Goal: Check status: Check status

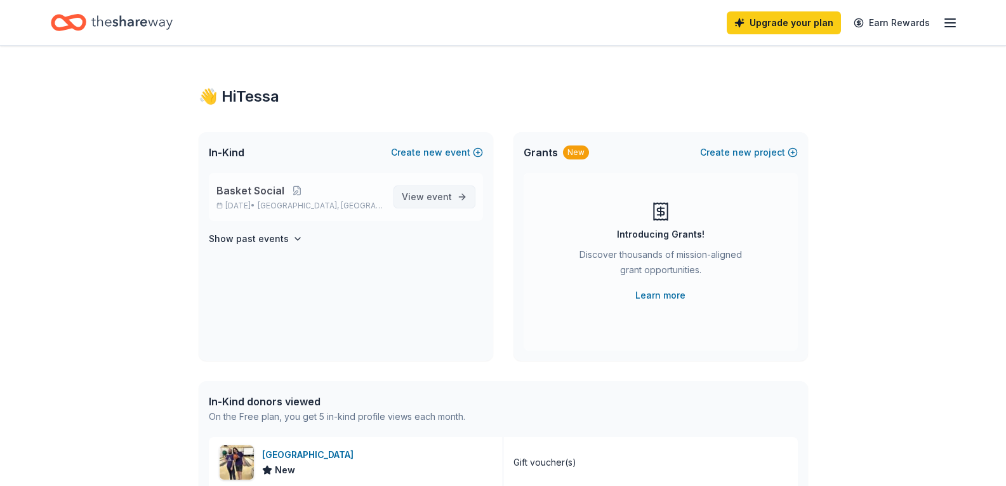
drag, startPoint x: 442, startPoint y: 195, endPoint x: 443, endPoint y: 187, distance: 7.6
click at [442, 195] on span "event" at bounding box center [439, 196] width 25 height 11
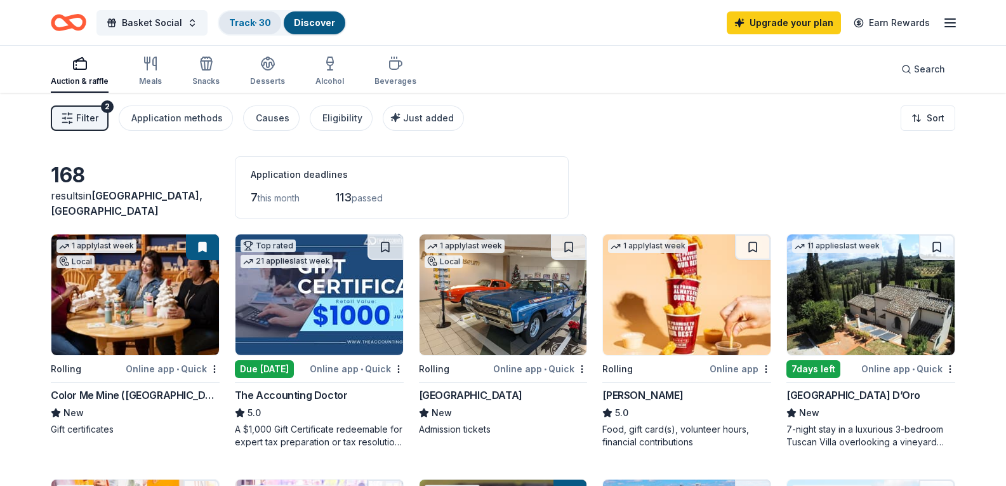
click at [239, 18] on link "Track · 30" at bounding box center [250, 22] width 42 height 11
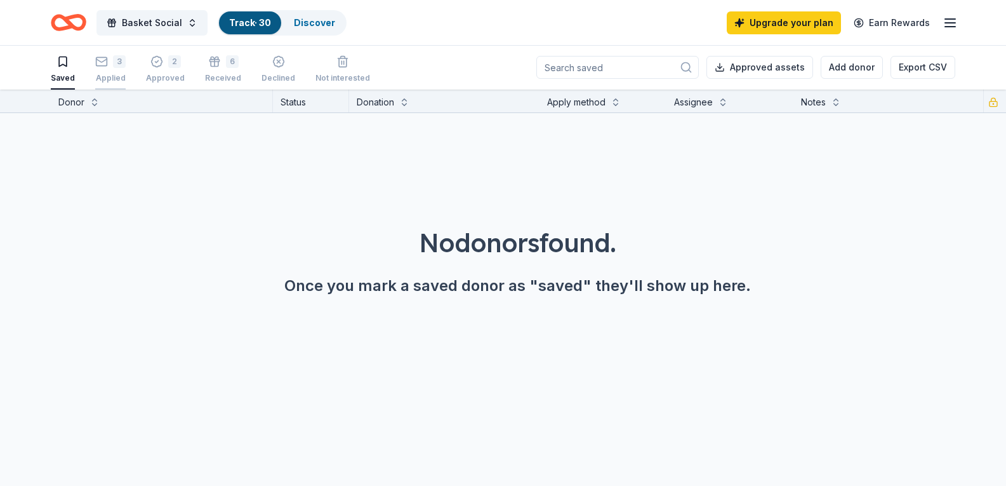
click at [116, 74] on div "Applied" at bounding box center [110, 78] width 30 height 10
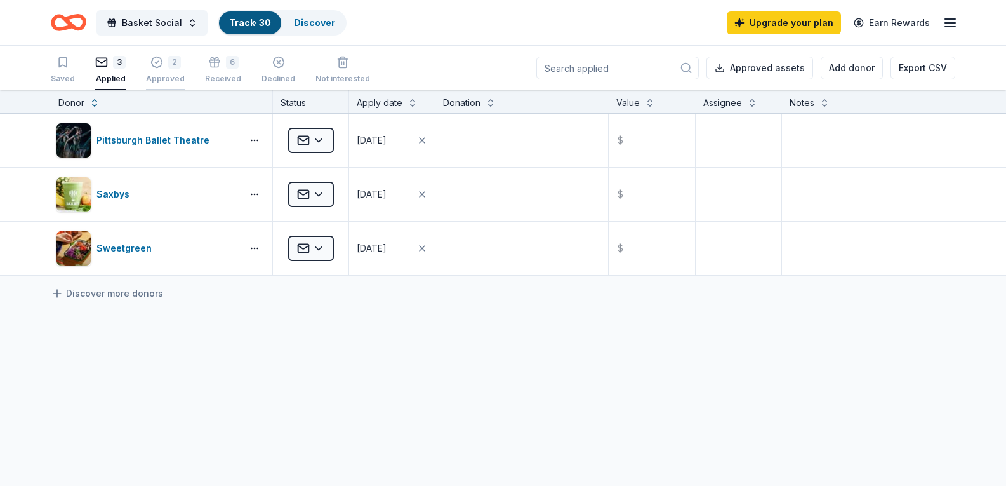
click at [177, 70] on div "2 Approved" at bounding box center [165, 70] width 39 height 28
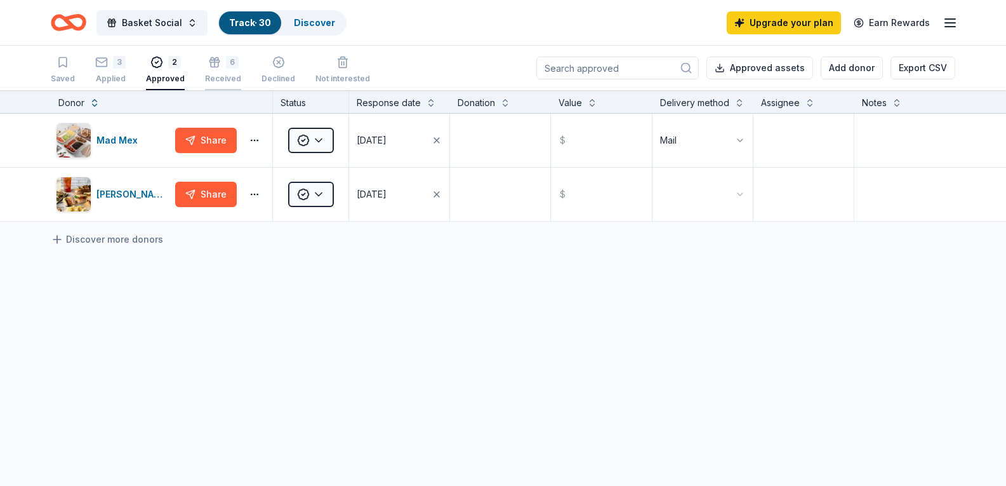
click at [223, 69] on div "6 Received" at bounding box center [223, 70] width 36 height 28
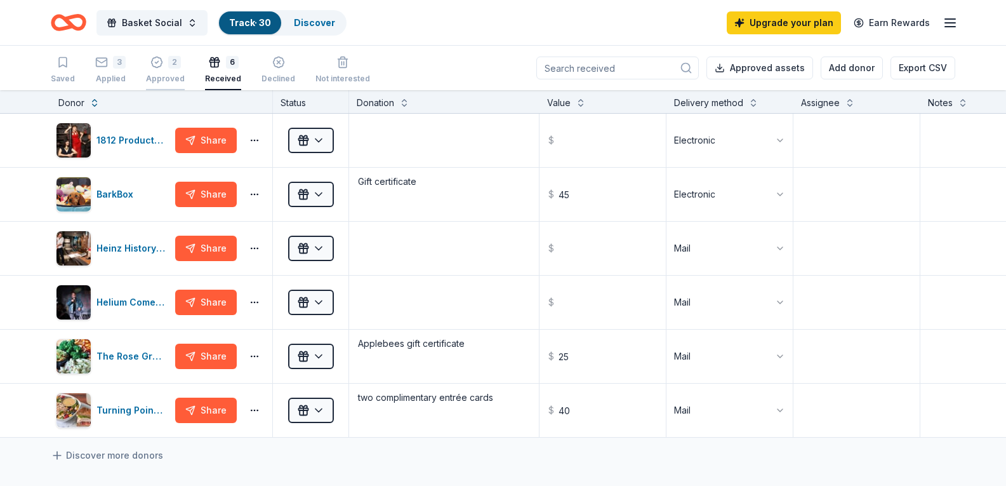
click at [175, 76] on div "Approved" at bounding box center [165, 79] width 39 height 10
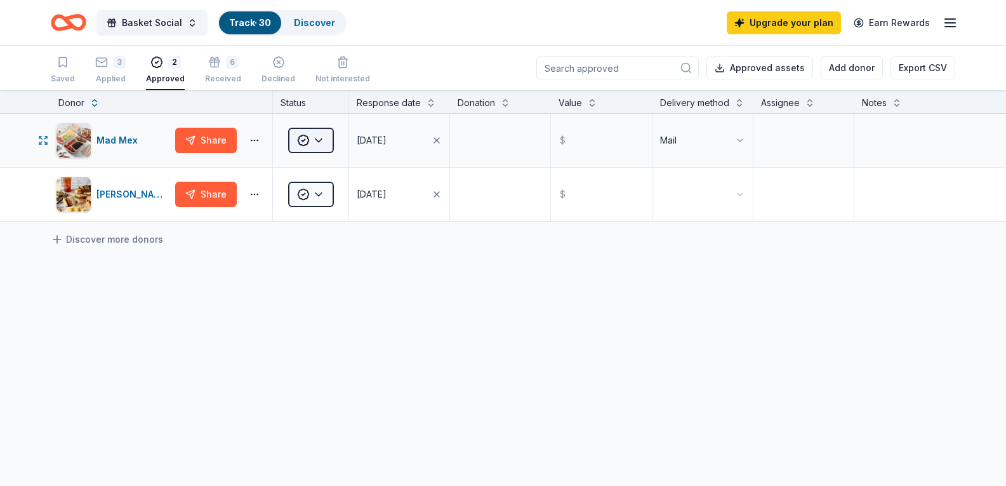
click at [318, 139] on html "Basket Social Track · 30 Discover Upgrade your plan Earn Rewards Saved 3 Applie…" at bounding box center [503, 243] width 1006 height 486
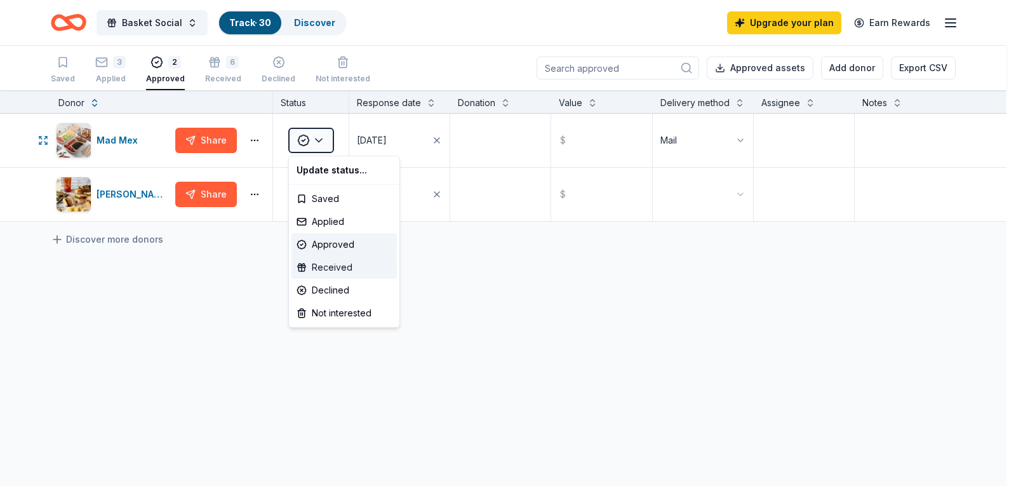
click at [336, 268] on div "Received" at bounding box center [343, 267] width 105 height 23
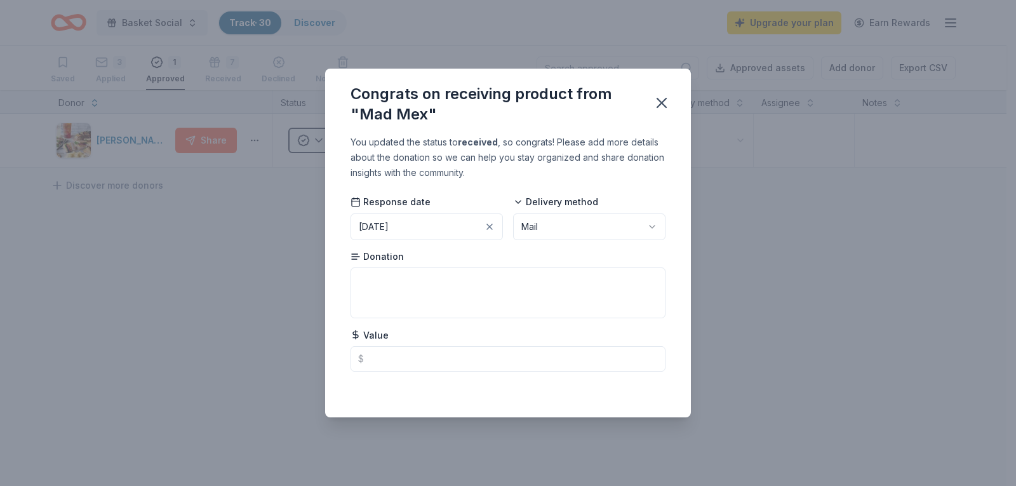
click at [628, 232] on html "Basket Social Track · 30 Discover Upgrade your plan Earn Rewards Saved 3 Applie…" at bounding box center [508, 243] width 1016 height 486
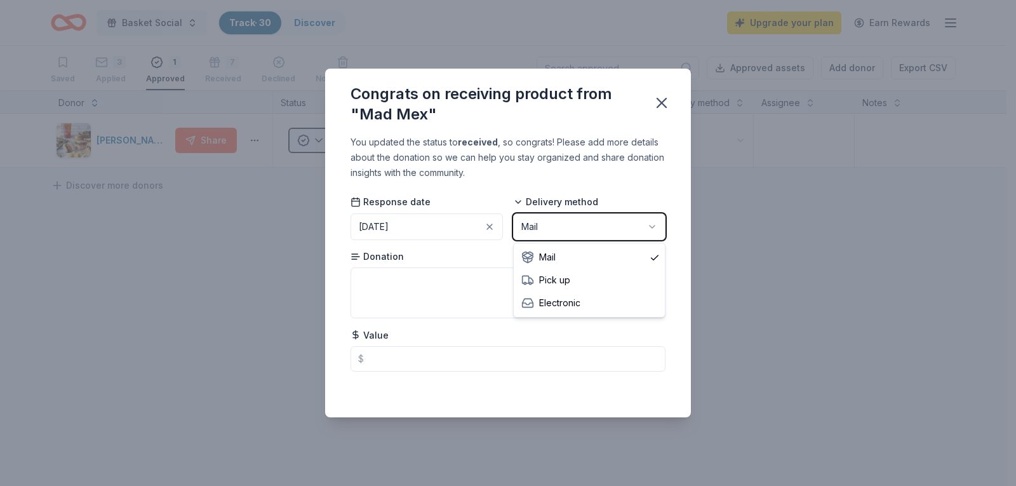
click at [628, 230] on html "Basket Social Track · 30 Discover Upgrade your plan Earn Rewards Saved 3 Applie…" at bounding box center [508, 243] width 1016 height 486
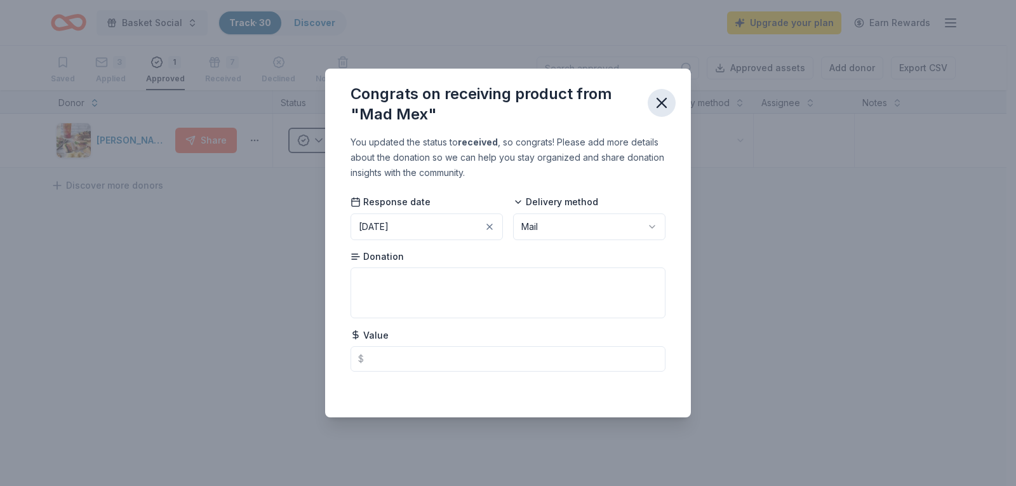
drag, startPoint x: 663, startPoint y: 94, endPoint x: 660, endPoint y: 116, distance: 21.8
click at [662, 95] on icon "button" at bounding box center [662, 103] width 18 height 18
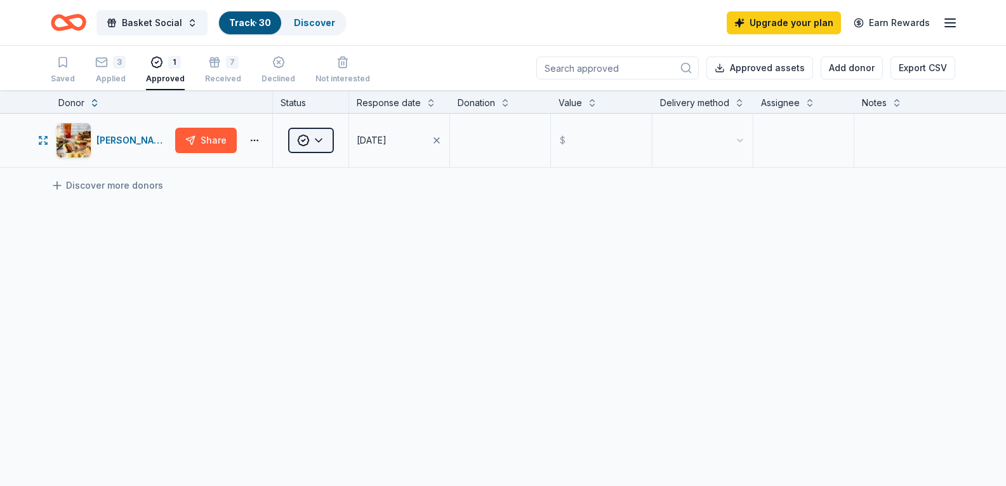
click at [326, 146] on html "Basket Social Track · 30 Discover Upgrade your plan Earn Rewards Saved 3 Applie…" at bounding box center [503, 243] width 1006 height 486
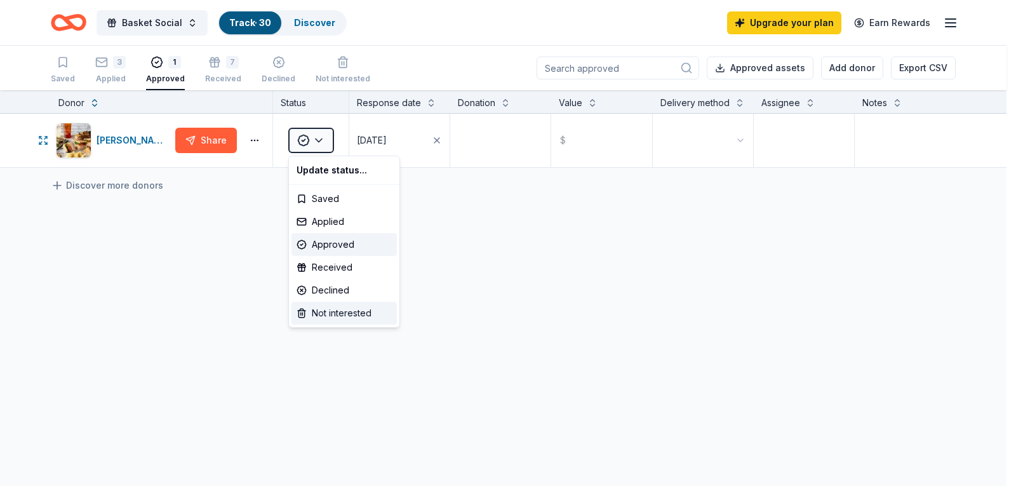
click at [340, 310] on div "Not interested" at bounding box center [343, 313] width 105 height 23
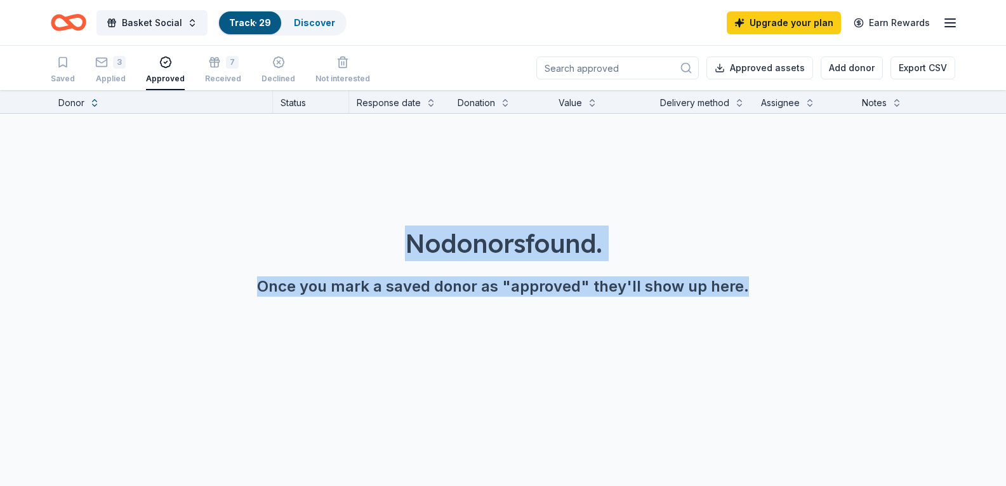
click at [463, 47] on div "Saved 3 Applied Approved 7 Received Declined Not interested Approved assets Add…" at bounding box center [503, 68] width 905 height 44
click at [217, 62] on div "7" at bounding box center [223, 55] width 36 height 13
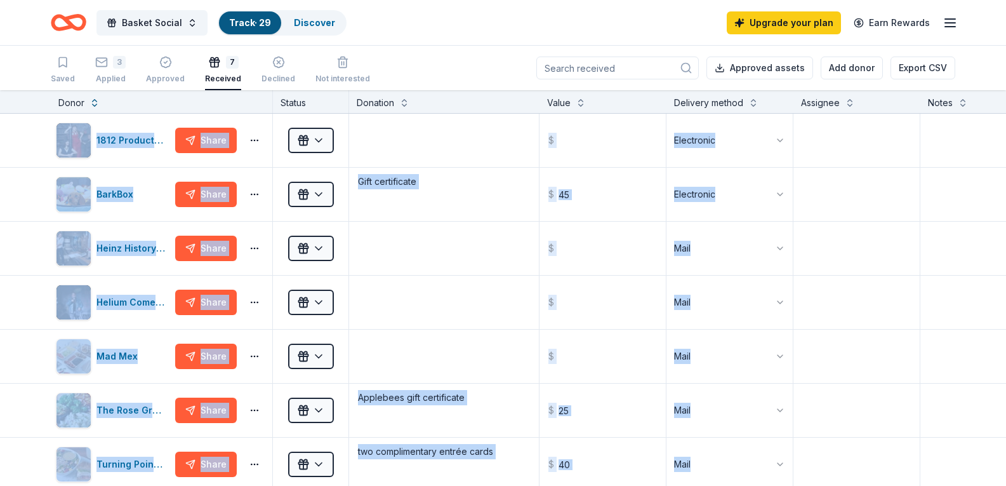
click at [491, 26] on div "Basket Social Track · 29 Discover Upgrade your plan Earn Rewards" at bounding box center [503, 23] width 905 height 30
click at [451, 218] on textarea "Gift certificate" at bounding box center [443, 194] width 187 height 51
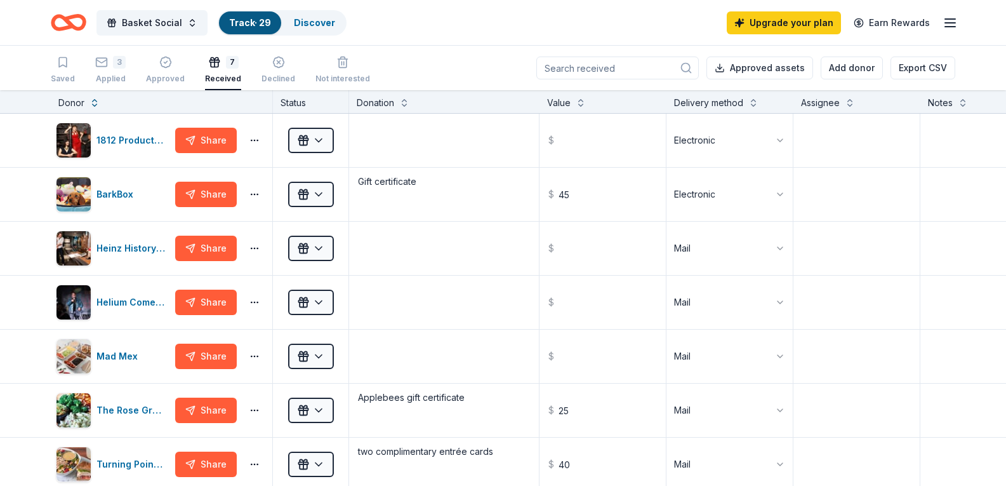
click at [433, 51] on div "Saved 3 Applied Approved 7 Received Declined Not interested Approved assets Add…" at bounding box center [503, 68] width 905 height 44
click at [281, 71] on div "Declined" at bounding box center [279, 69] width 34 height 28
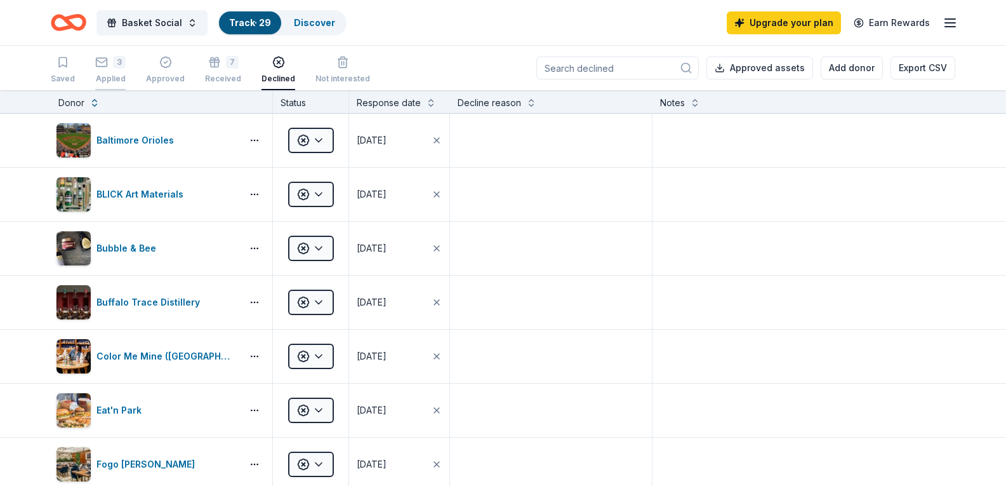
click at [116, 61] on div "3" at bounding box center [119, 62] width 13 height 13
